Goal: Transaction & Acquisition: Purchase product/service

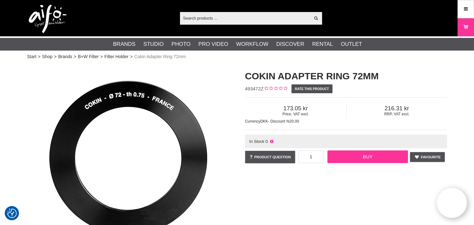
click at [381, 157] on link "Buy" at bounding box center [368, 156] width 81 height 13
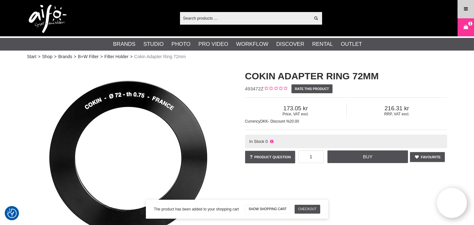
click at [463, 9] on link "Menu" at bounding box center [466, 9] width 16 height 15
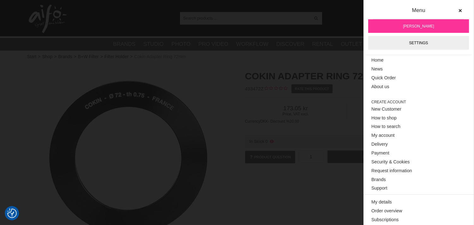
click at [334, 10] on div "Show all Products Categories out of products Your search for yielded no hits. P…" at bounding box center [237, 18] width 430 height 36
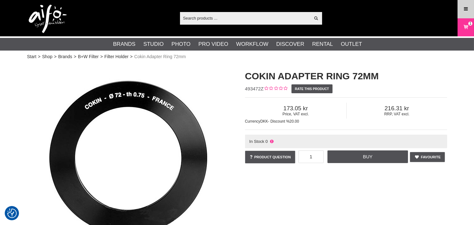
click at [467, 12] on icon at bounding box center [466, 9] width 6 height 7
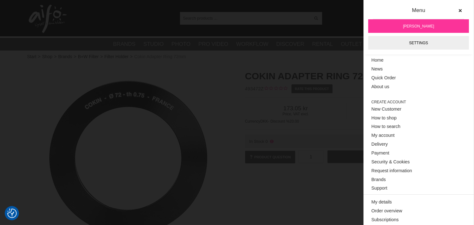
click at [161, 21] on div "Show all Products Categories out of products Your search for yielded no hits. P…" at bounding box center [237, 18] width 430 height 36
click at [338, 8] on div "Show all Products Categories out of products Your search for yielded no hits. P…" at bounding box center [237, 18] width 430 height 36
click at [458, 11] on icon at bounding box center [460, 11] width 4 height 4
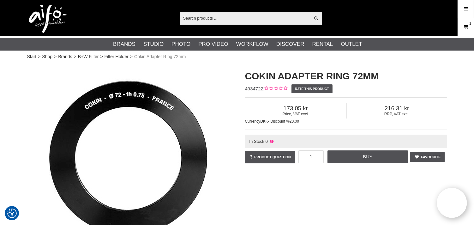
click at [468, 29] on icon at bounding box center [466, 27] width 6 height 7
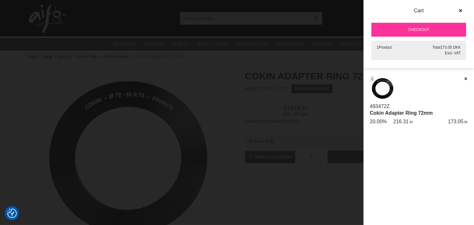
click at [348, 16] on div at bounding box center [237, 112] width 474 height 225
